Goal: Check status

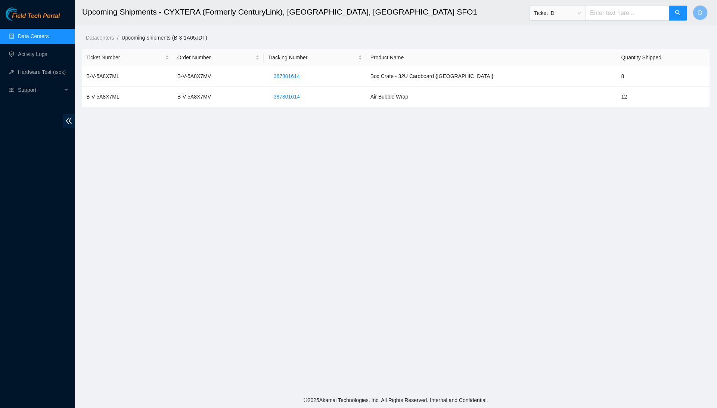
click at [152, 163] on main "Upcoming Shipments - CYXTERA (Formerly CenturyLink), [GEOGRAPHIC_DATA] SFO1 Tic…" at bounding box center [396, 196] width 642 height 392
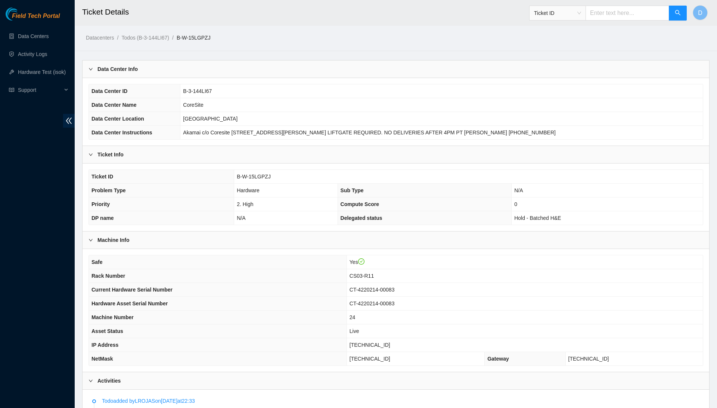
click at [257, 175] on span "B-W-15LGPZJ" at bounding box center [254, 177] width 34 height 6
copy span "B-W-15LGPZJ"
click at [285, 0] on h2 "Ticket Details" at bounding box center [327, 12] width 491 height 24
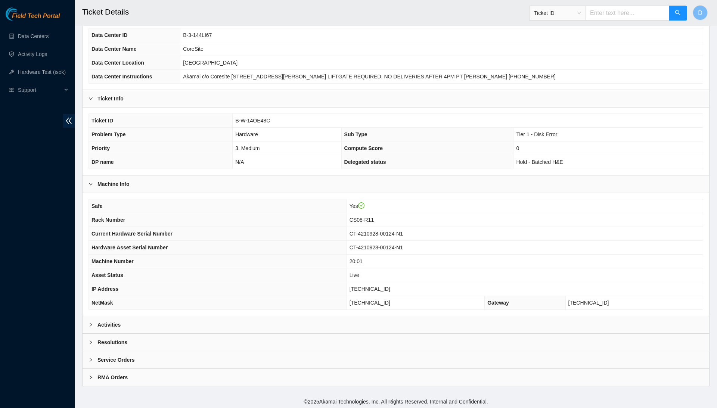
scroll to position [55, 0]
click at [209, 327] on div "Activities" at bounding box center [395, 325] width 626 height 17
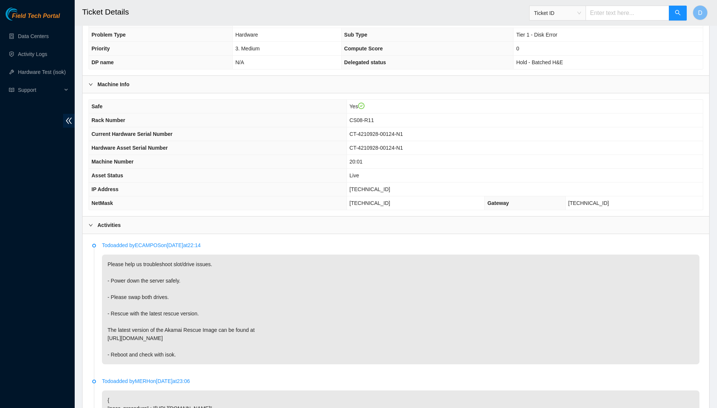
scroll to position [157, 0]
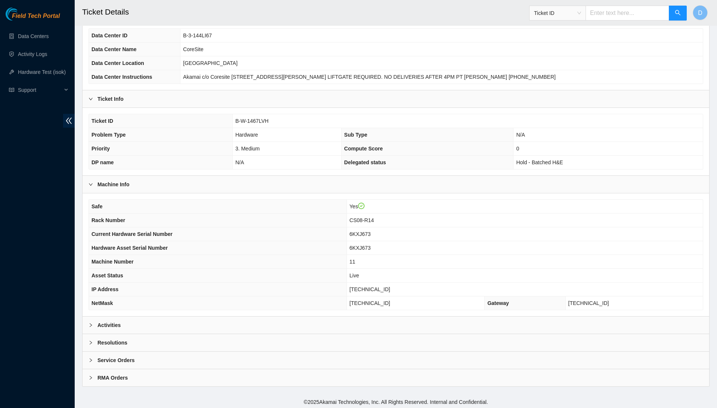
scroll to position [55, 0]
click at [243, 321] on div "Activities" at bounding box center [395, 325] width 626 height 17
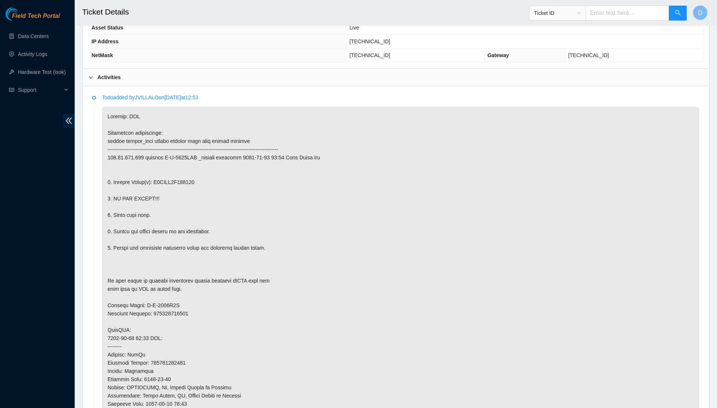
scroll to position [326, 0]
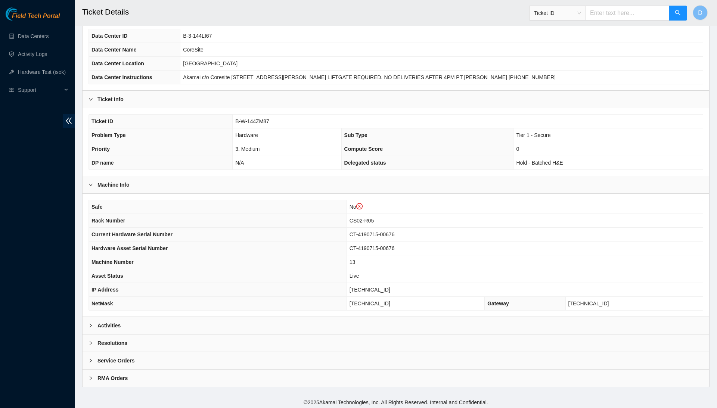
scroll to position [69, 0]
click at [224, 324] on div "Activities" at bounding box center [395, 325] width 626 height 17
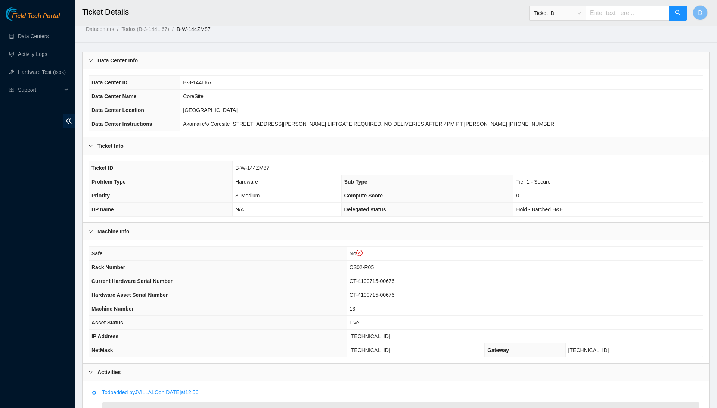
scroll to position [20, 0]
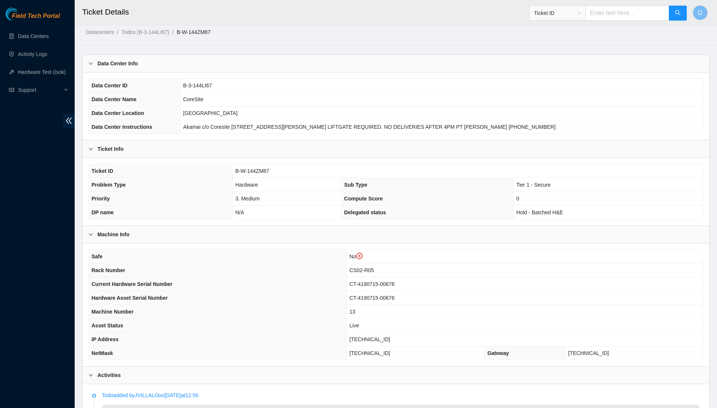
click at [262, 169] on span "B-W-144ZM87" at bounding box center [252, 171] width 34 height 6
copy span "B-W-144ZM87"
